Goal: Navigation & Orientation: Find specific page/section

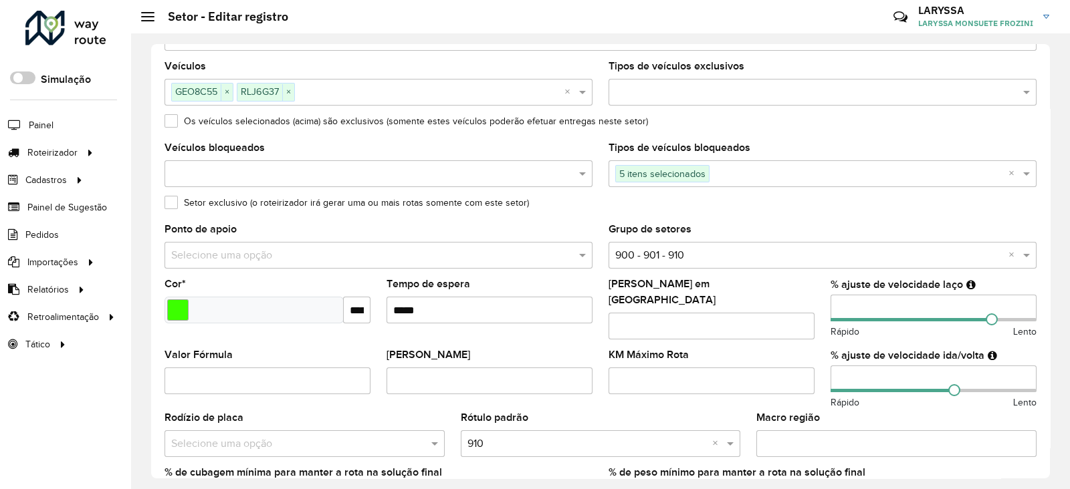
scroll to position [430, 0]
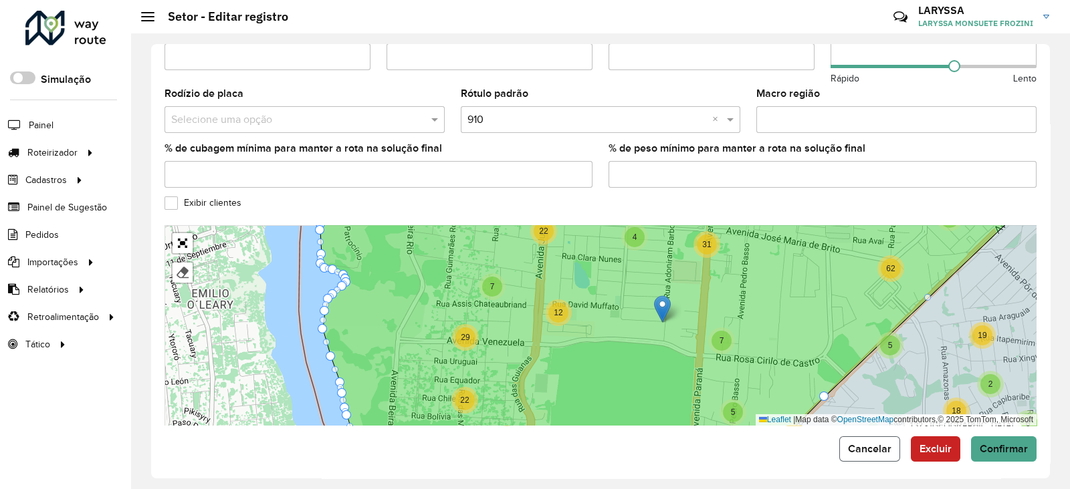
click at [850, 449] on button "Cancelar" at bounding box center [869, 449] width 61 height 25
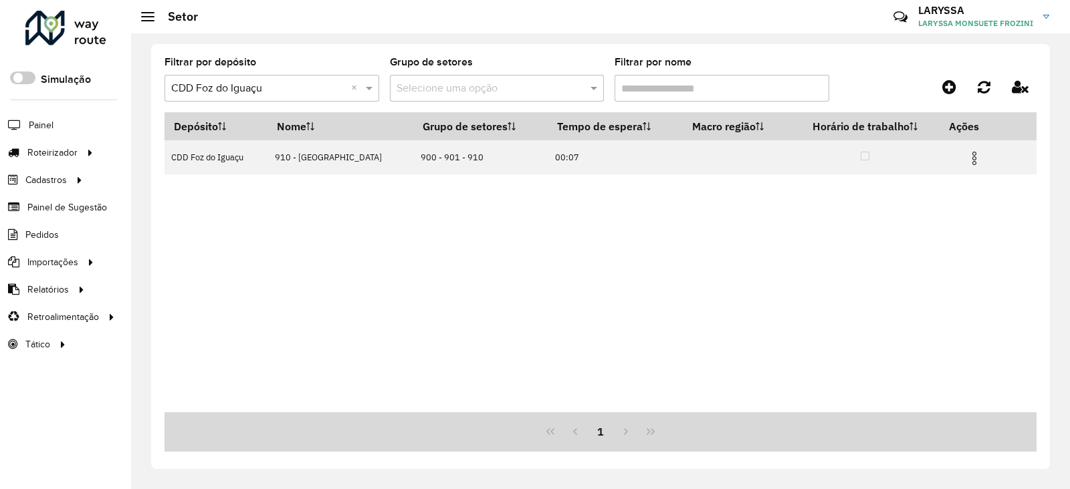
click at [64, 36] on div at bounding box center [65, 28] width 81 height 35
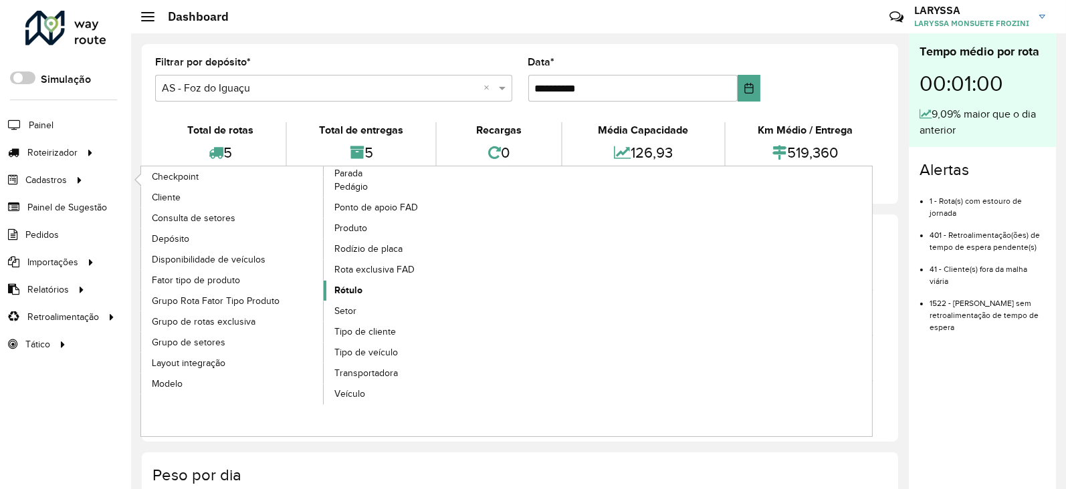
click at [373, 292] on link "Rótulo" at bounding box center [415, 291] width 183 height 20
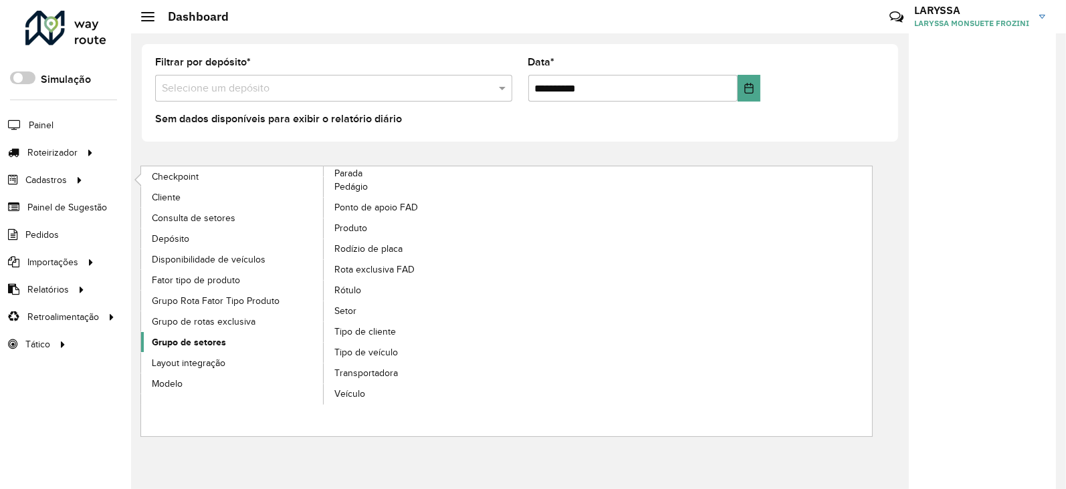
click at [207, 345] on span "Grupo de setores" at bounding box center [189, 343] width 74 height 14
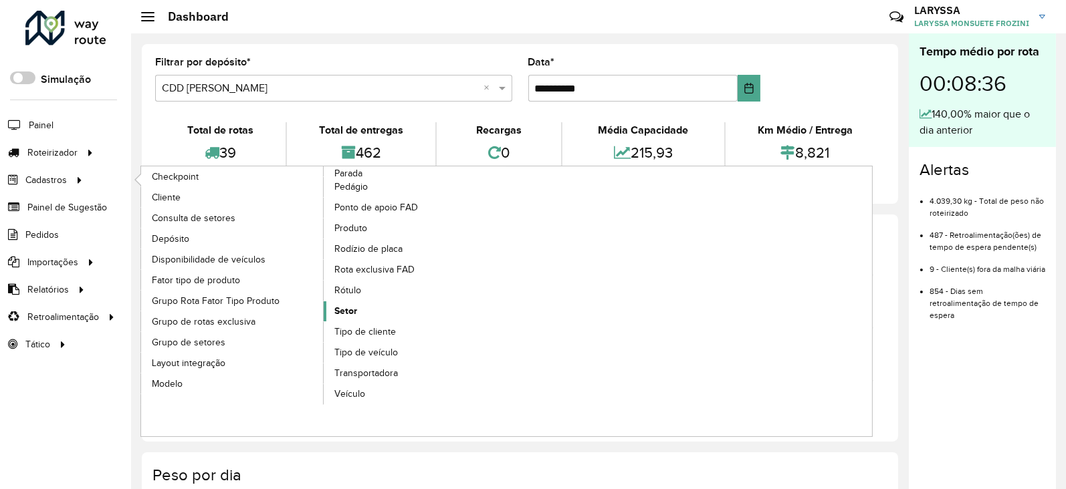
click at [362, 308] on link "Setor" at bounding box center [415, 312] width 183 height 20
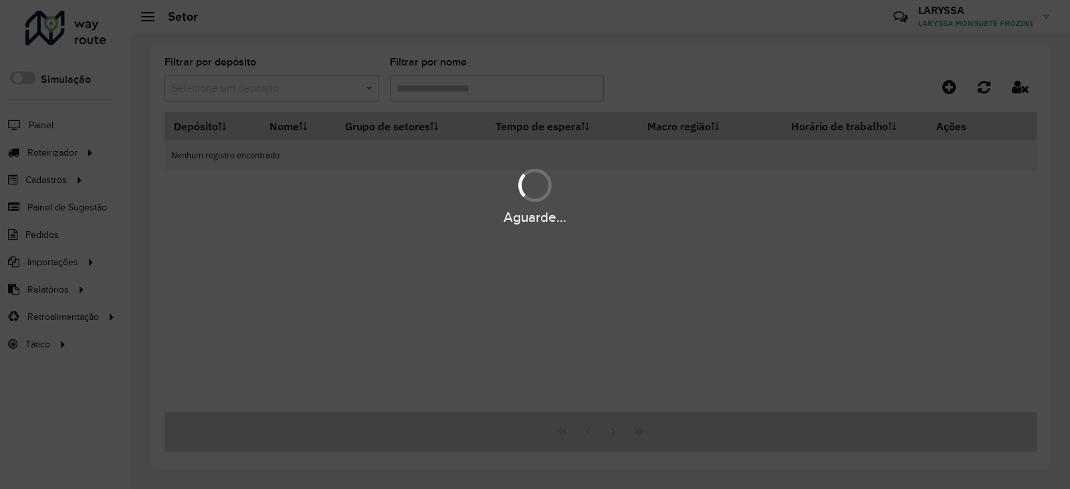
type input "***"
